Goal: Transaction & Acquisition: Purchase product/service

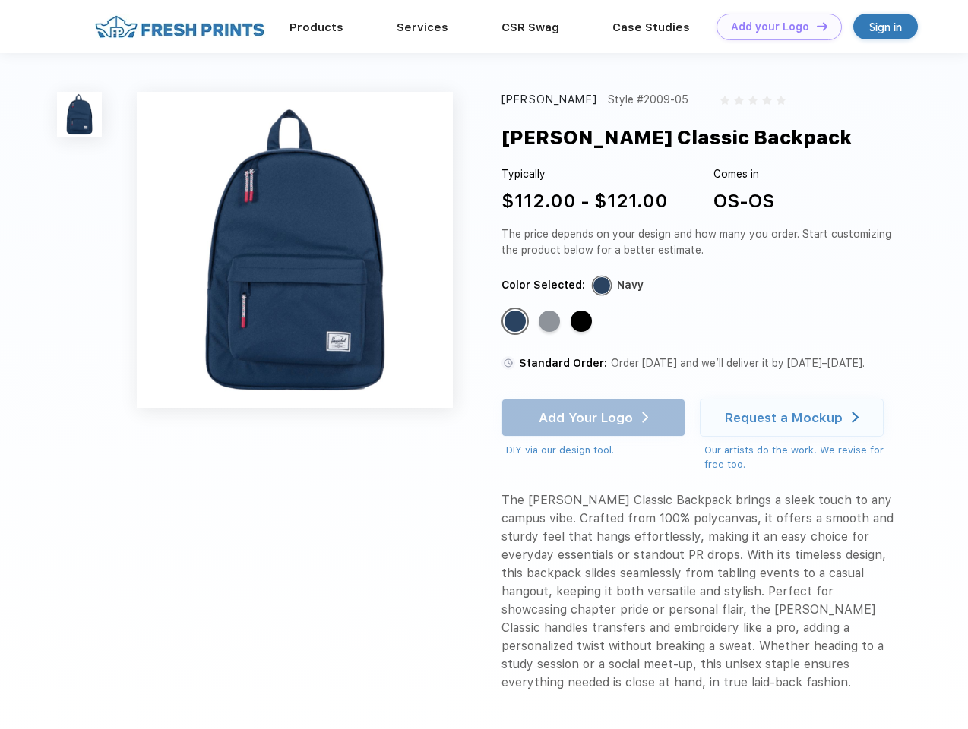
click at [774, 27] on link "Add your Logo Design Tool" at bounding box center [779, 27] width 125 height 27
click at [0, 0] on div "Design Tool" at bounding box center [0, 0] width 0 height 0
click at [815, 26] on link "Add your Logo Design Tool" at bounding box center [779, 27] width 125 height 27
click at [80, 114] on img at bounding box center [79, 114] width 45 height 45
click at [517, 322] on div "Standard Color" at bounding box center [515, 321] width 21 height 21
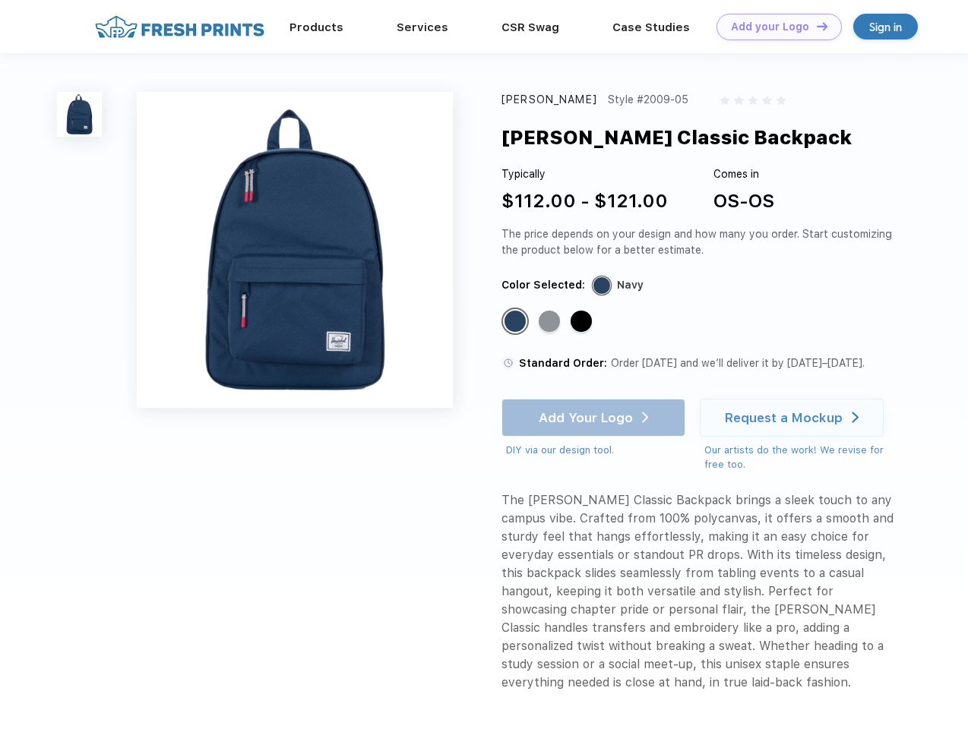
click at [551, 322] on div "Standard Color" at bounding box center [549, 321] width 21 height 21
click at [583, 322] on div "Standard Color" at bounding box center [581, 321] width 21 height 21
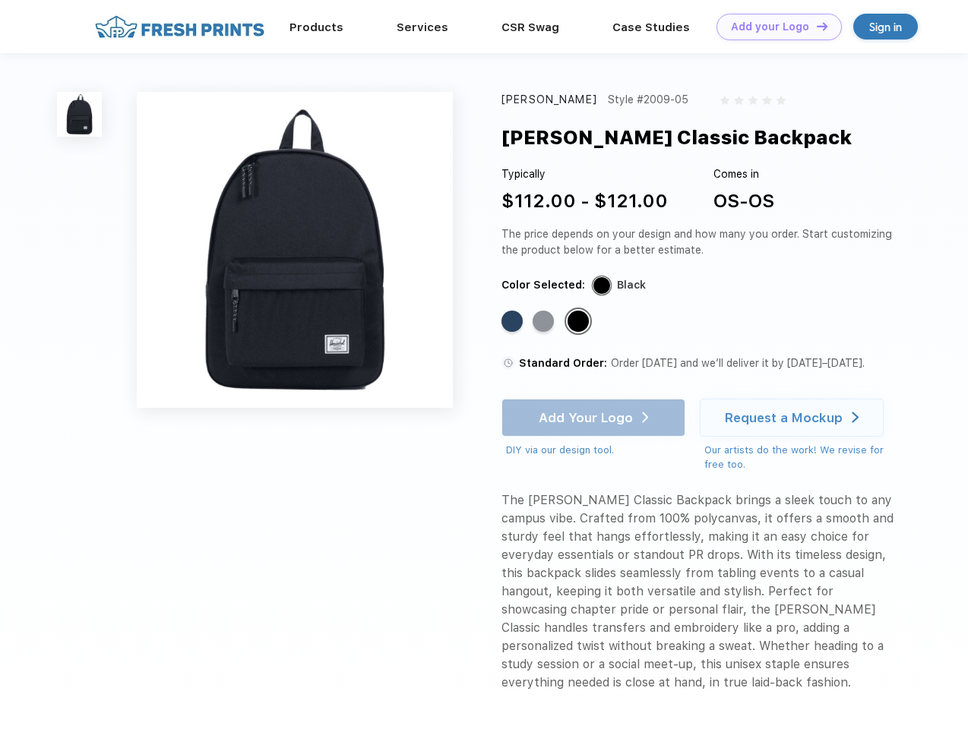
click at [595, 418] on div "Add Your Logo DIY via our design tool. Ah shoot! This product isn't up in our d…" at bounding box center [594, 428] width 184 height 59
click at [794, 418] on div "Request a Mockup" at bounding box center [784, 417] width 118 height 15
